Goal: Information Seeking & Learning: Find contact information

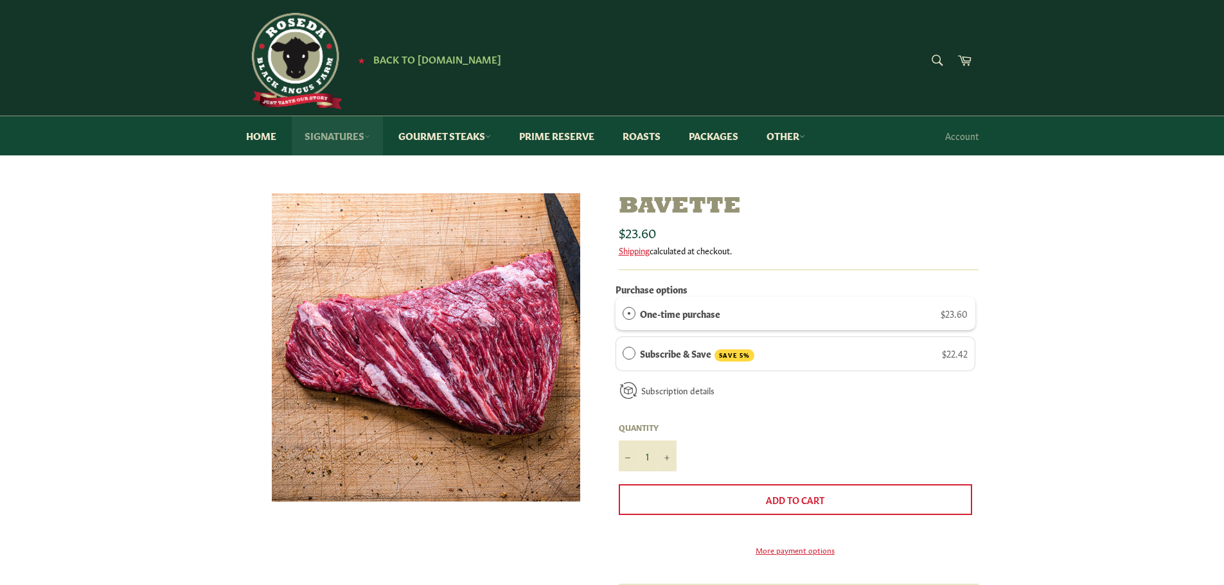
click at [331, 139] on link "Signatures" at bounding box center [337, 135] width 91 height 39
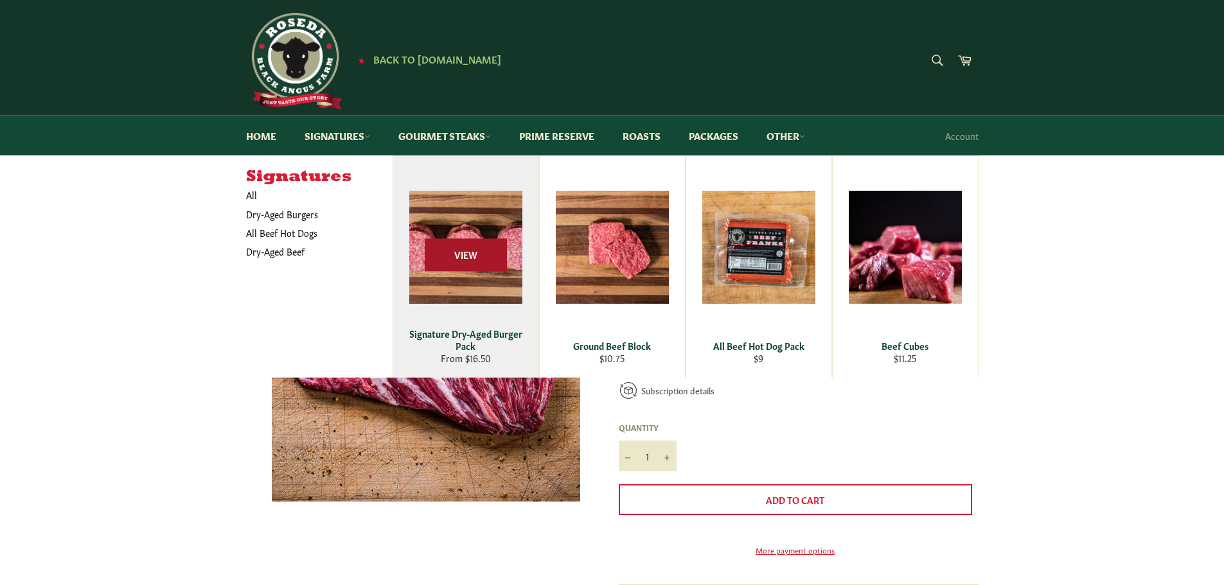
click at [454, 251] on span "View" at bounding box center [466, 255] width 82 height 33
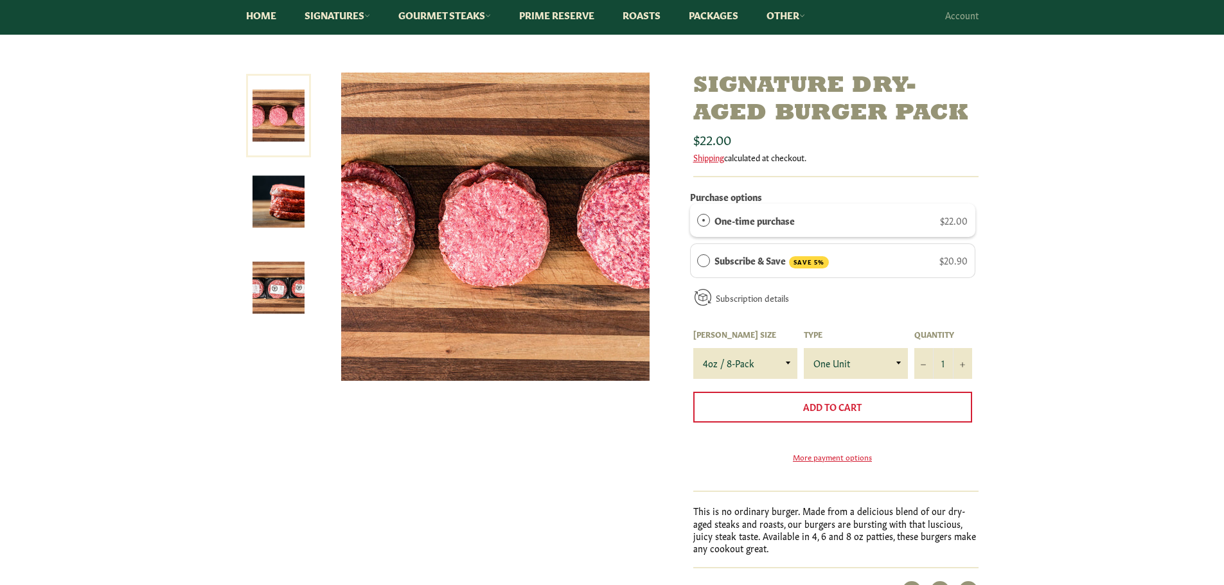
scroll to position [128, 0]
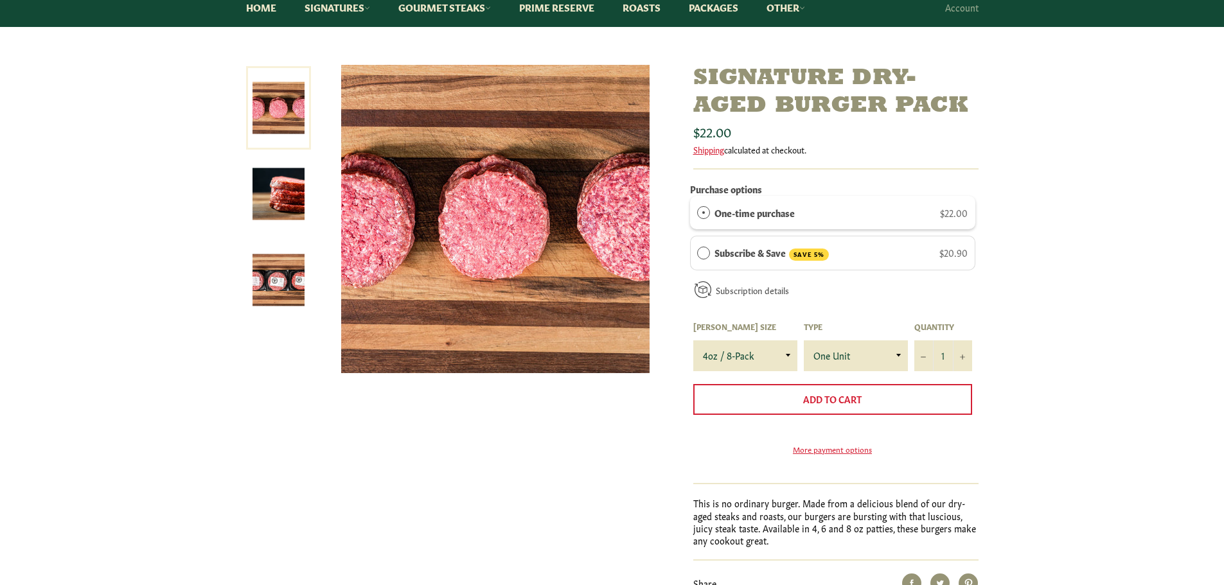
click at [278, 274] on img at bounding box center [278, 280] width 52 height 52
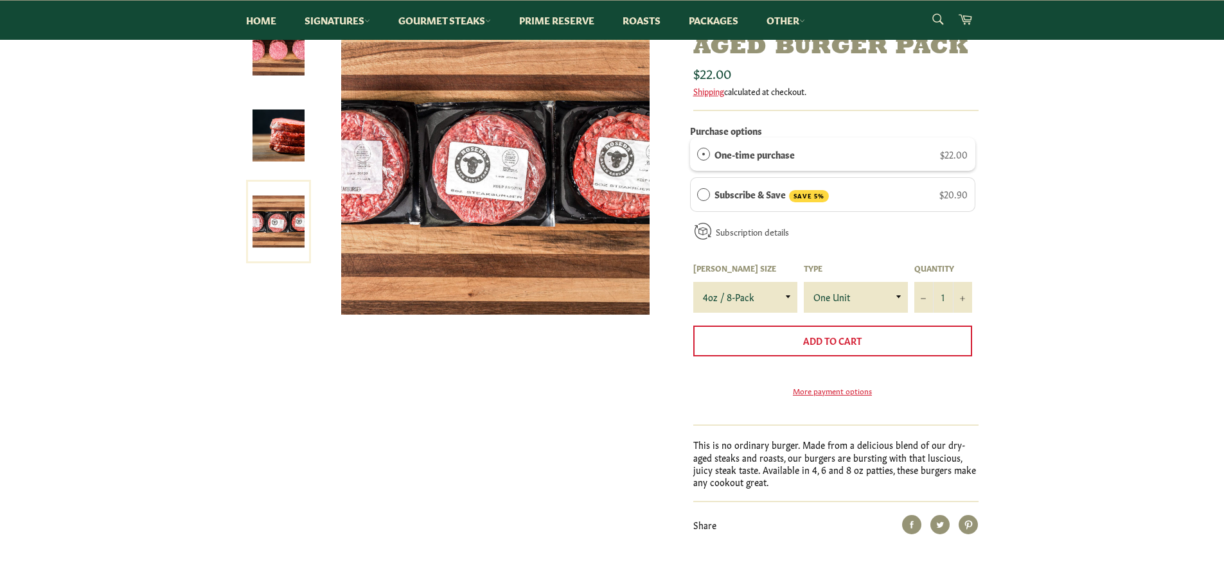
scroll to position [257, 0]
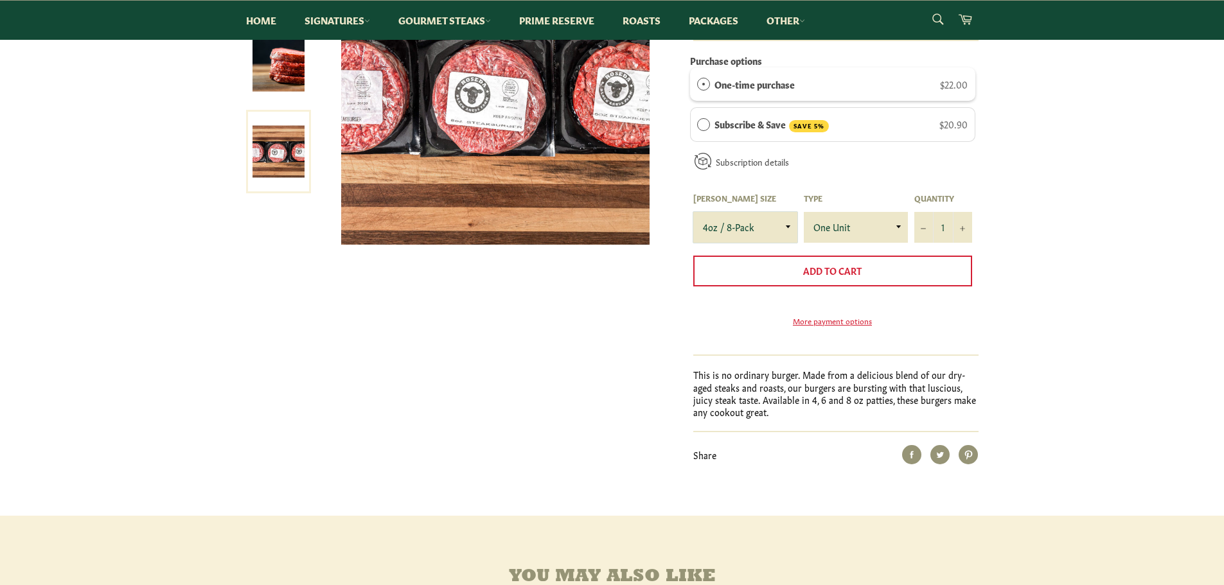
click at [759, 229] on select "4oz / 8-Pack 6oz / 4-Pack 8oz / 4-Pack" at bounding box center [745, 227] width 104 height 31
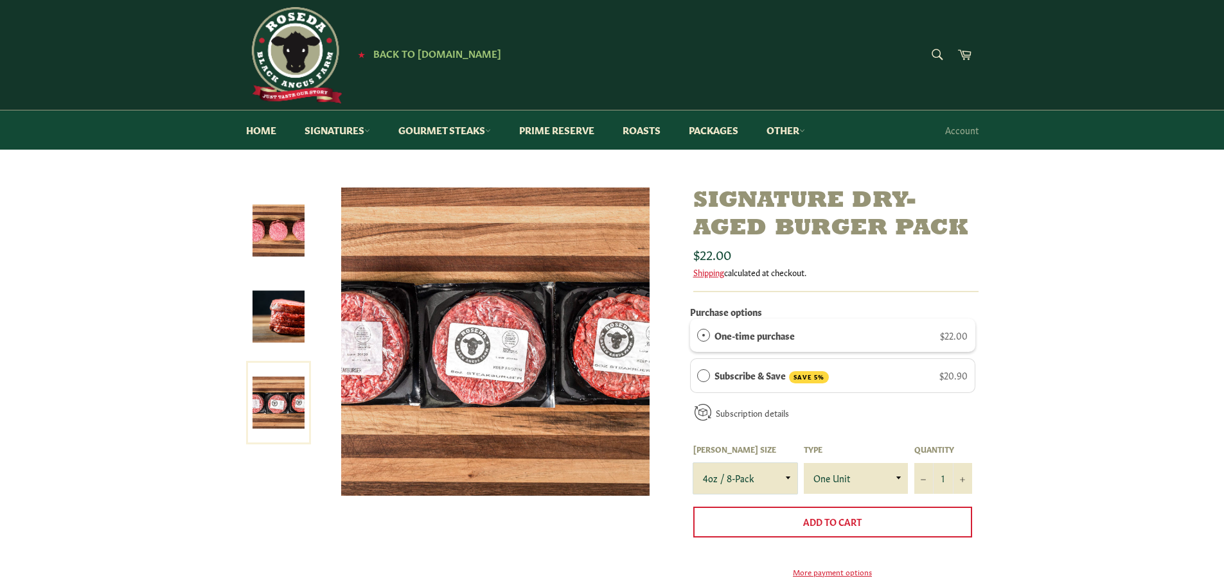
scroll to position [0, 0]
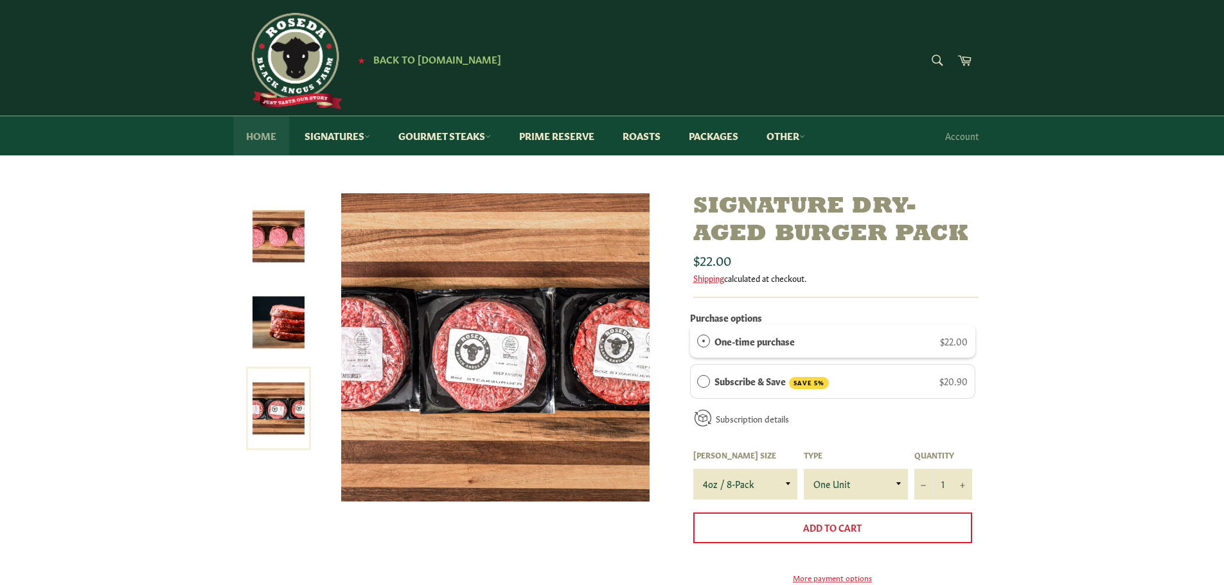
click at [263, 130] on link "Home" at bounding box center [261, 135] width 56 height 39
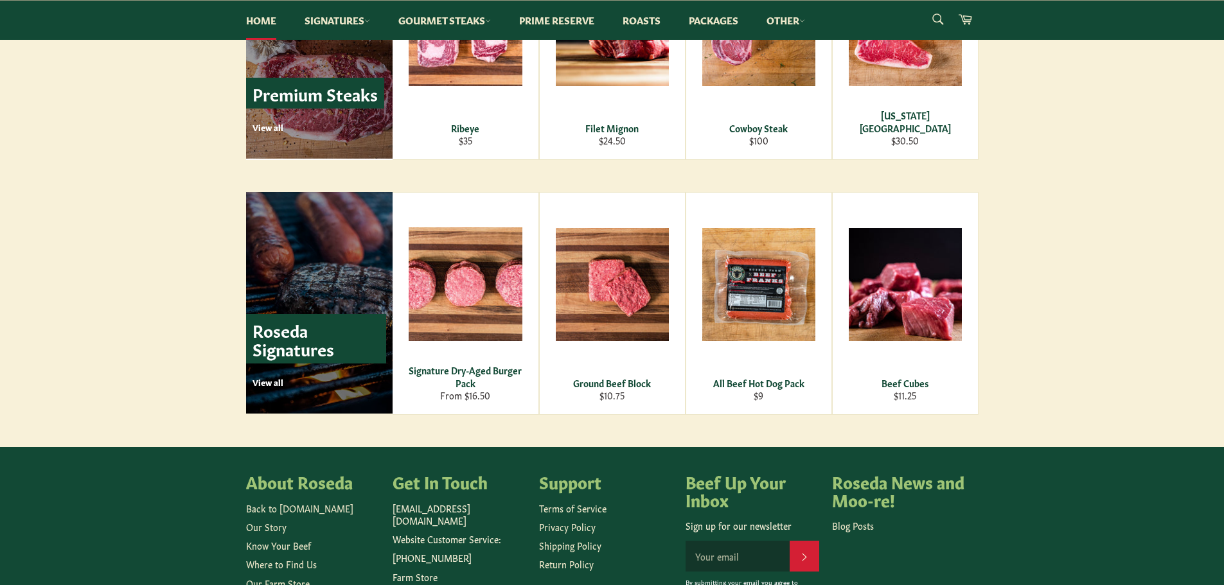
scroll to position [1764, 0]
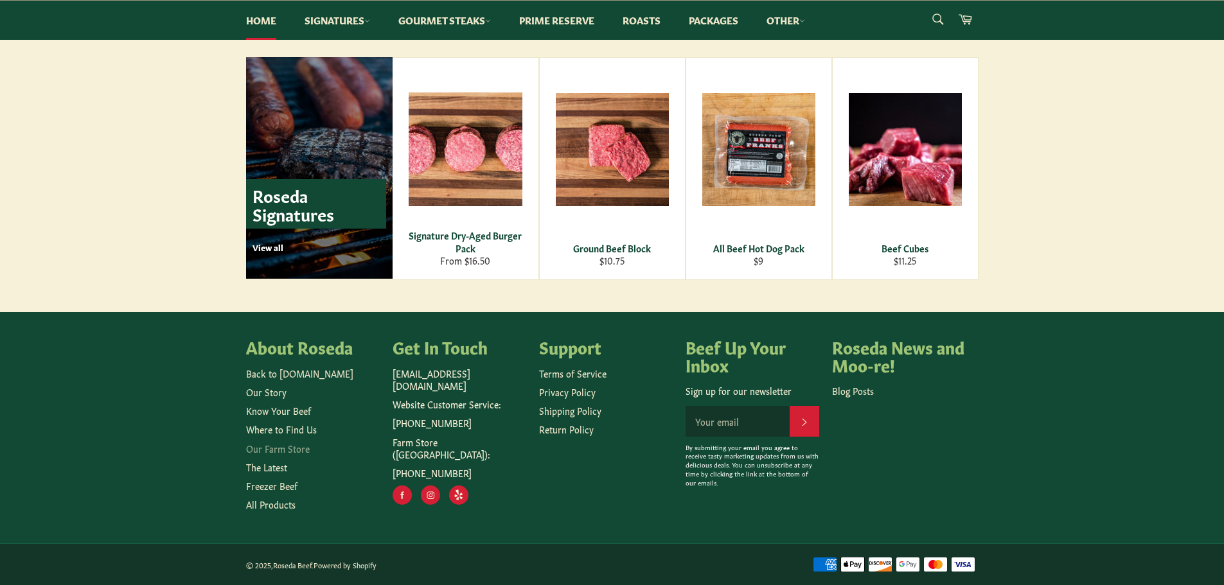
click at [276, 454] on link "Our Farm Store" at bounding box center [278, 448] width 64 height 13
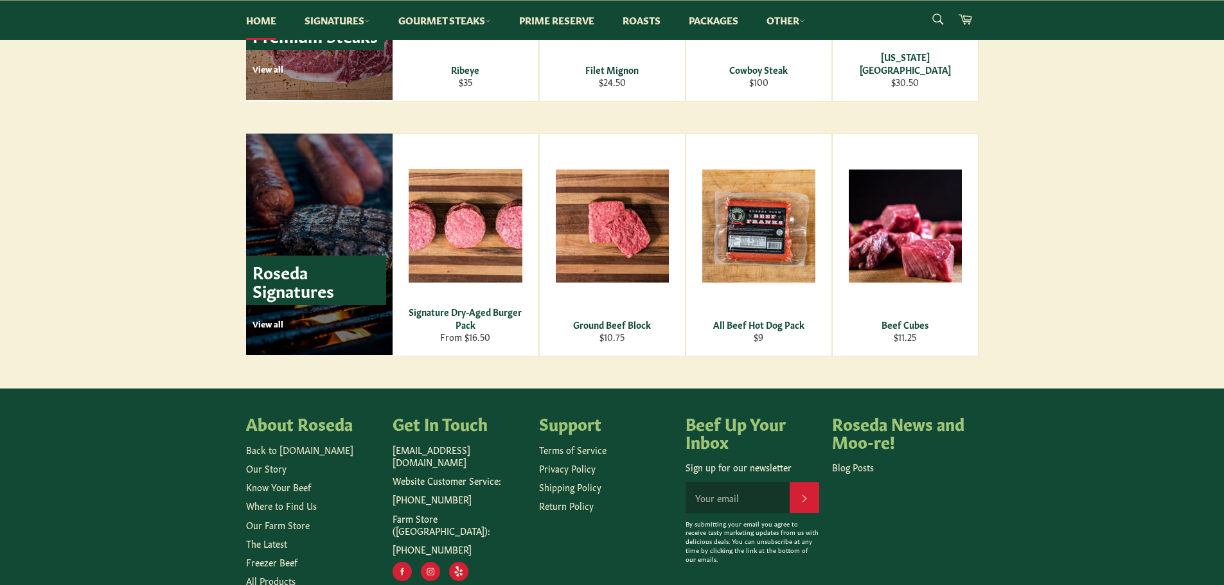
scroll to position [1764, 0]
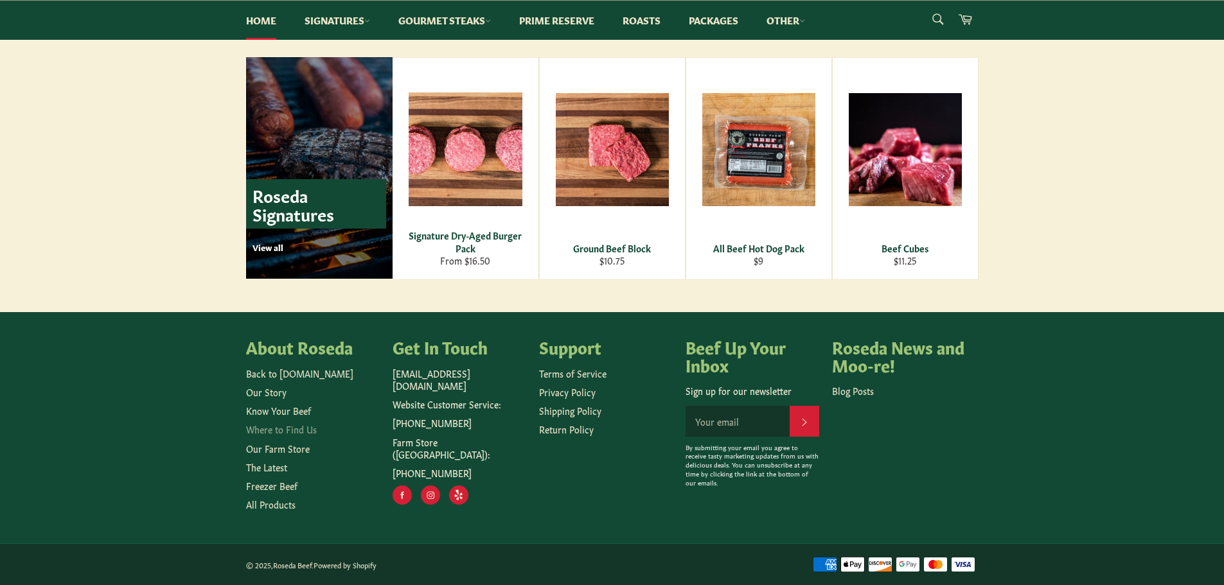
click at [301, 424] on link "Where to Find Us" at bounding box center [281, 429] width 71 height 13
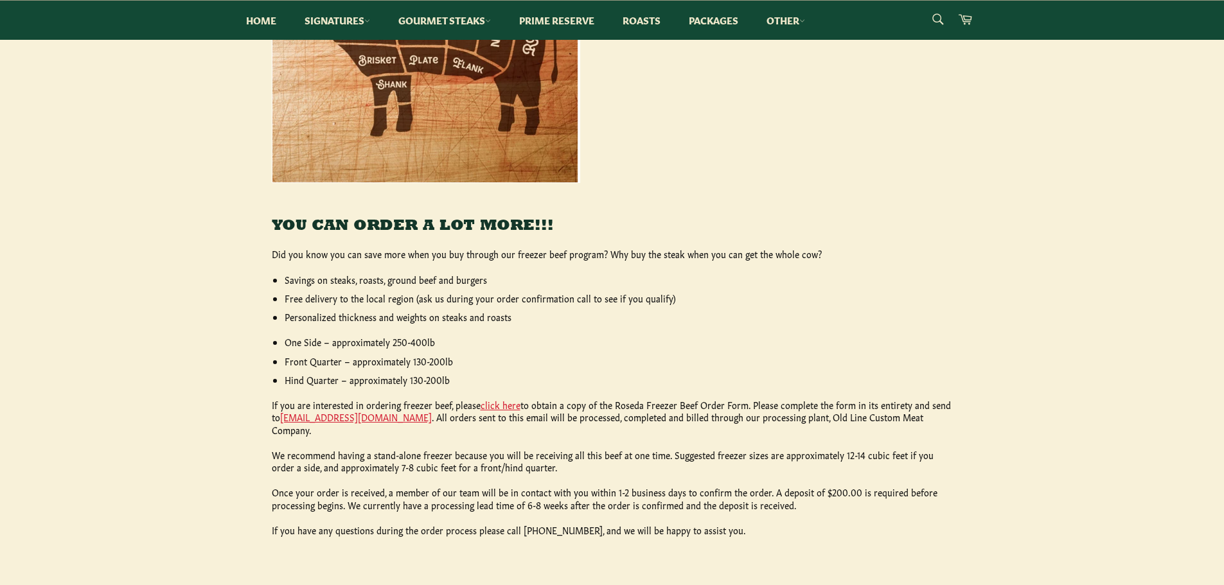
scroll to position [450, 0]
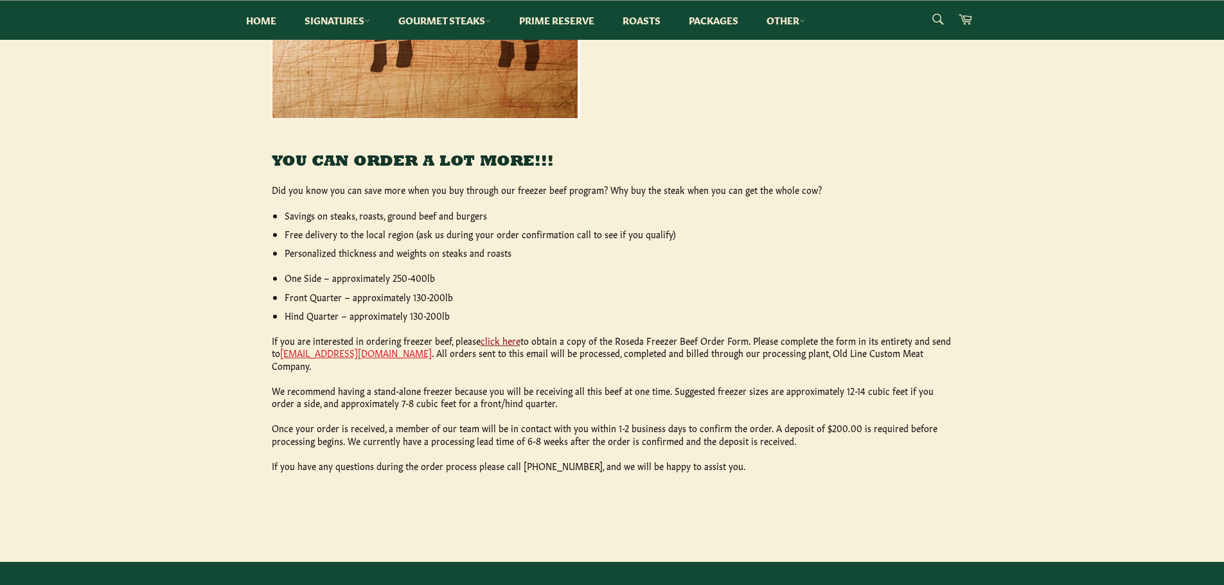
click at [492, 342] on link "click here" at bounding box center [501, 340] width 40 height 13
